Goal: Find specific page/section: Find specific page/section

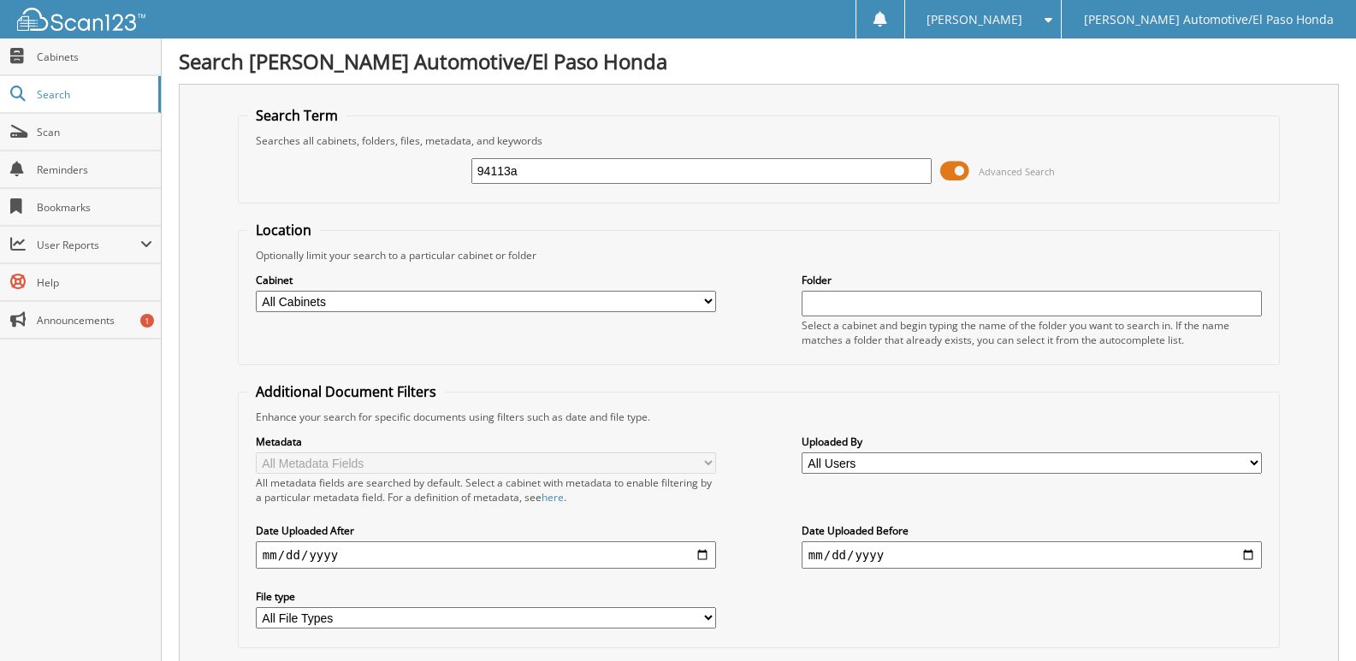
drag, startPoint x: 541, startPoint y: 176, endPoint x: 309, endPoint y: 182, distance: 231.9
click at [309, 182] on div "94113a Advanced Search" at bounding box center [758, 171] width 1023 height 46
type input "49854"
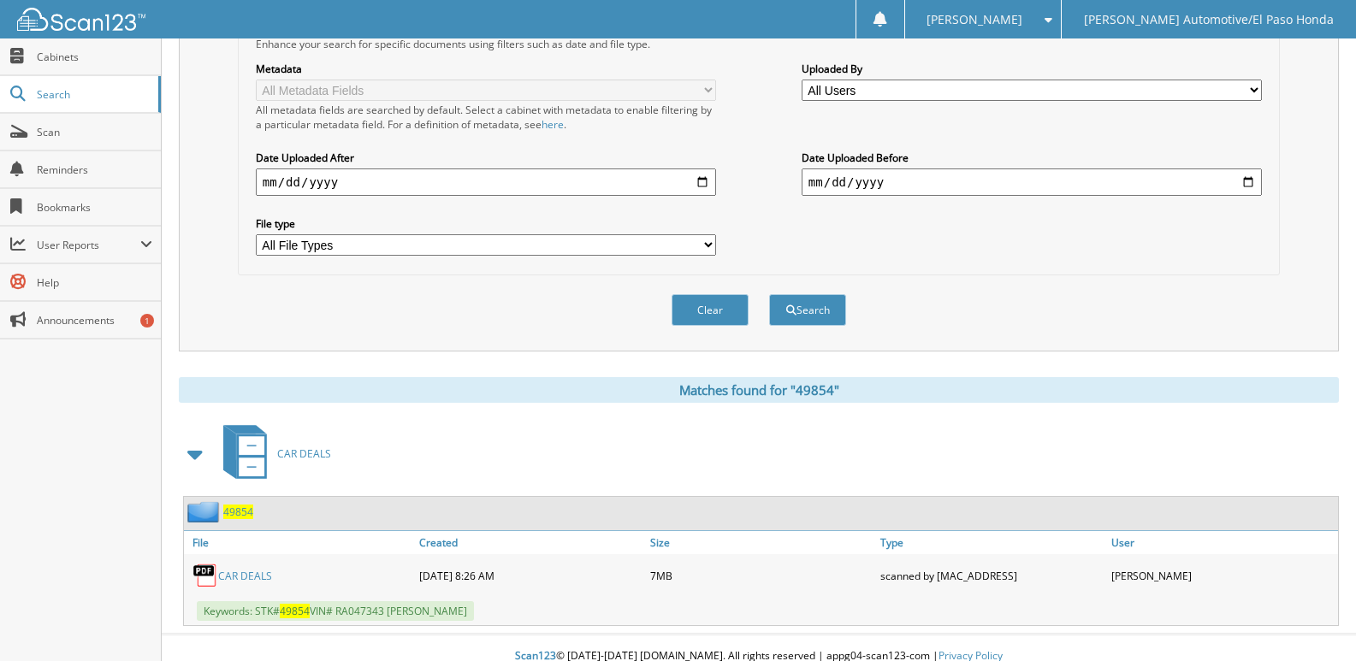
scroll to position [390, 0]
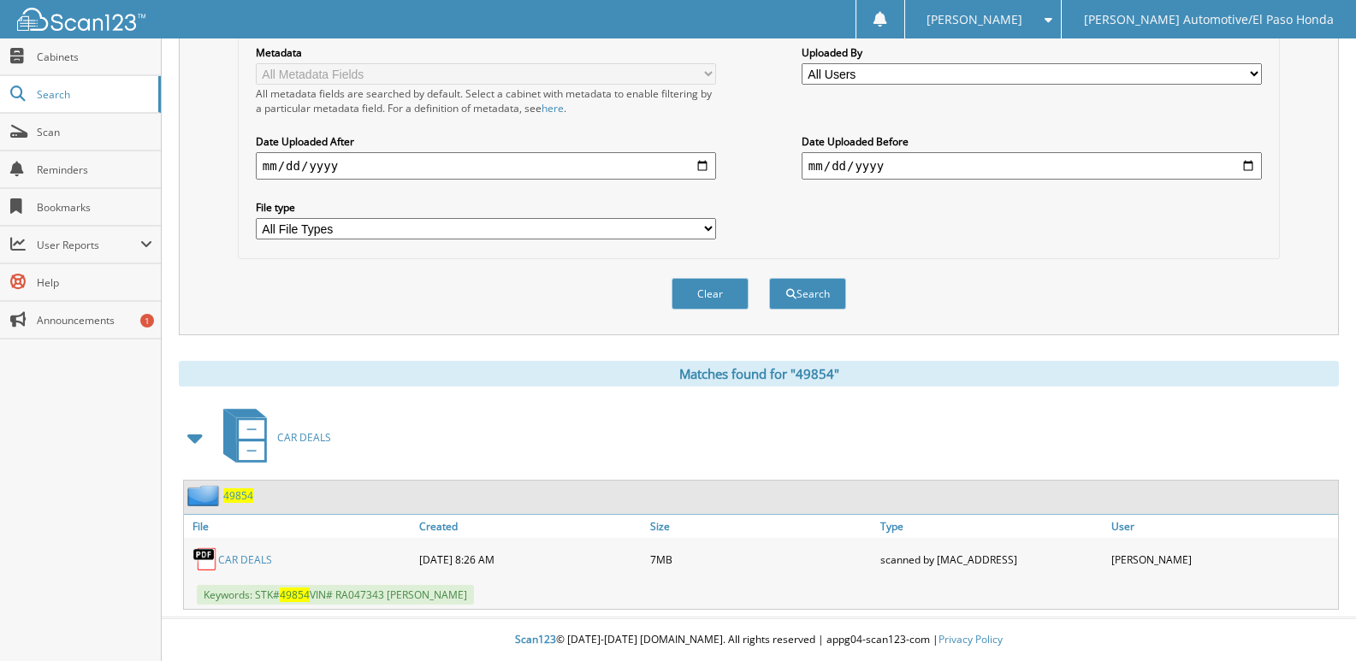
click at [244, 497] on span "49854" at bounding box center [238, 495] width 30 height 15
